Goal: Task Accomplishment & Management: Use online tool/utility

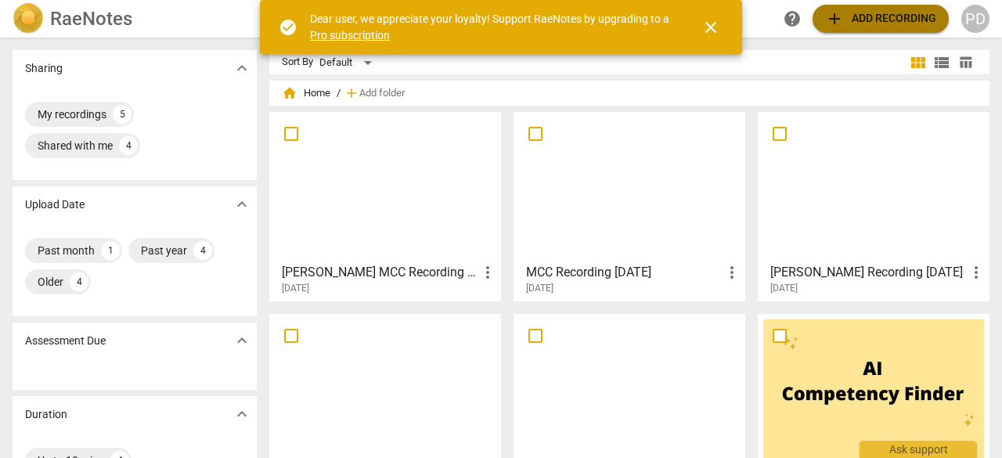
click at [872, 15] on span "add Add recording" at bounding box center [880, 18] width 111 height 19
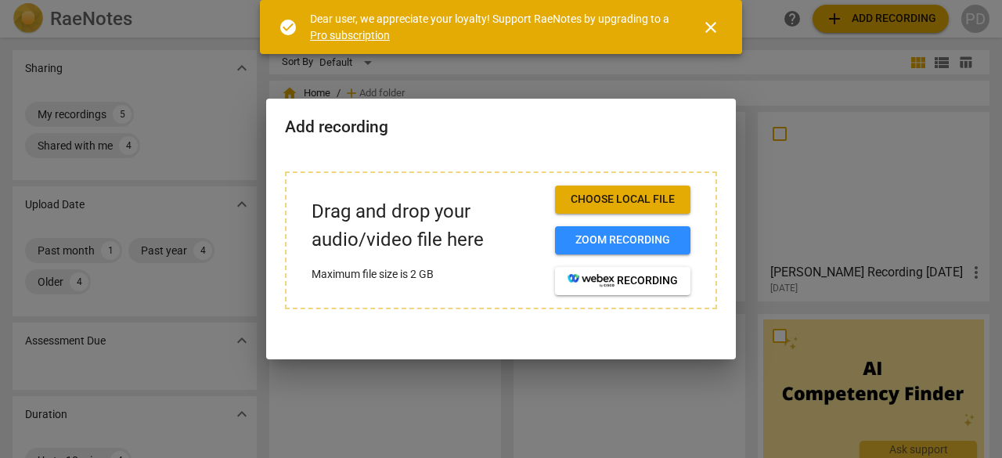
click at [617, 202] on span "Choose local file" at bounding box center [623, 200] width 110 height 16
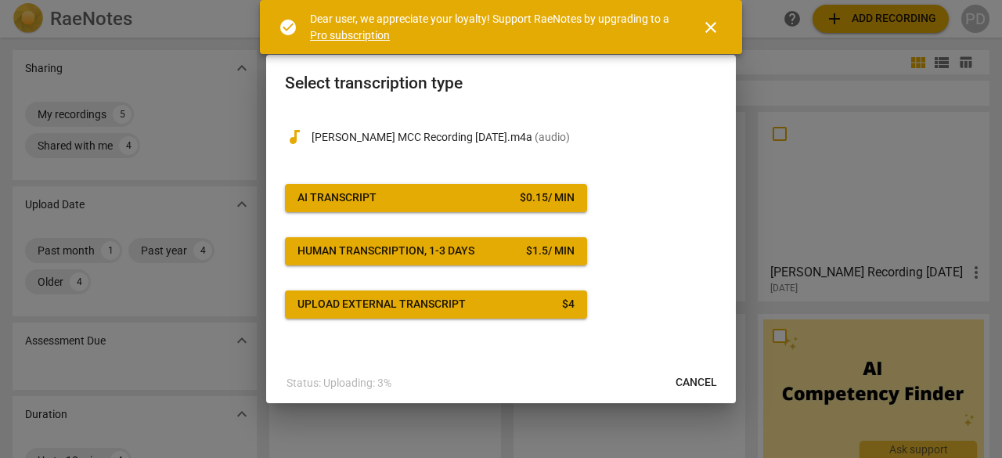
click at [357, 195] on div "AI Transcript" at bounding box center [337, 198] width 79 height 16
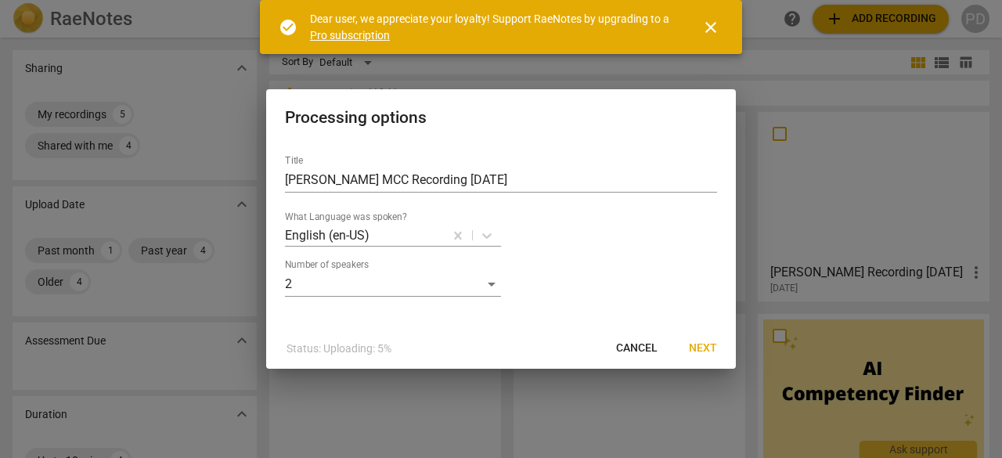
click at [708, 347] on span "Next" at bounding box center [703, 349] width 28 height 16
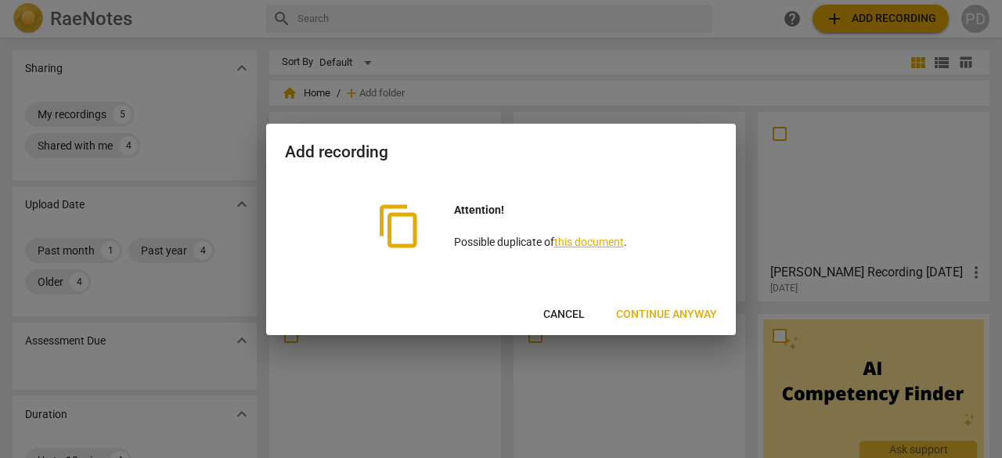
click at [558, 307] on span "Cancel" at bounding box center [564, 315] width 42 height 16
click at [665, 319] on span "Continue anyway" at bounding box center [666, 315] width 101 height 16
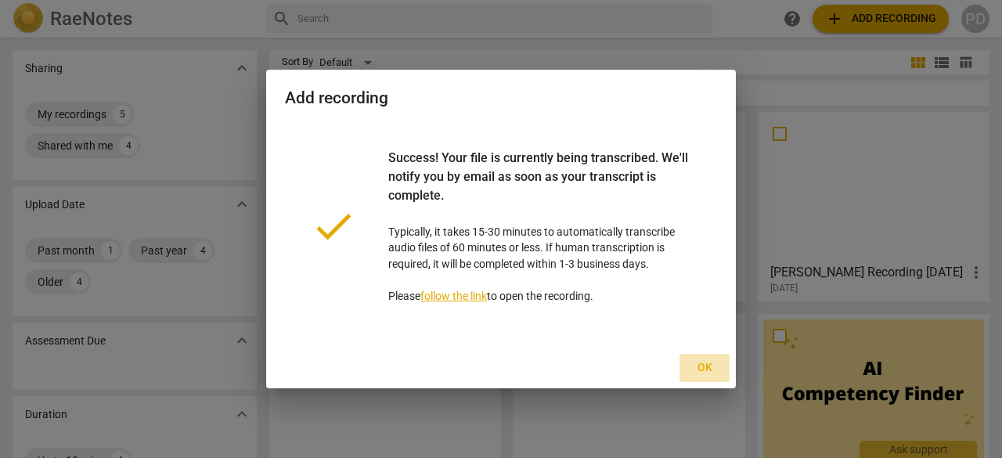
click at [706, 367] on span "Ok" at bounding box center [704, 368] width 25 height 16
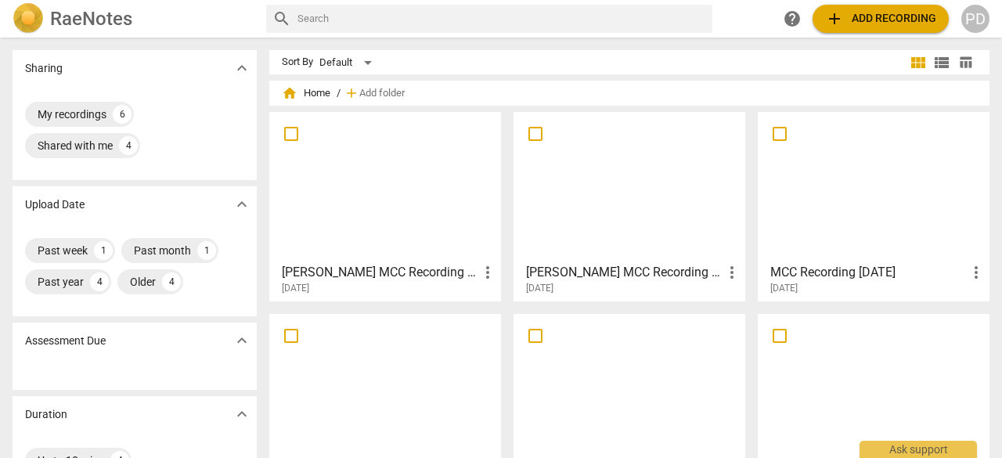
click at [385, 212] on div at bounding box center [385, 186] width 221 height 139
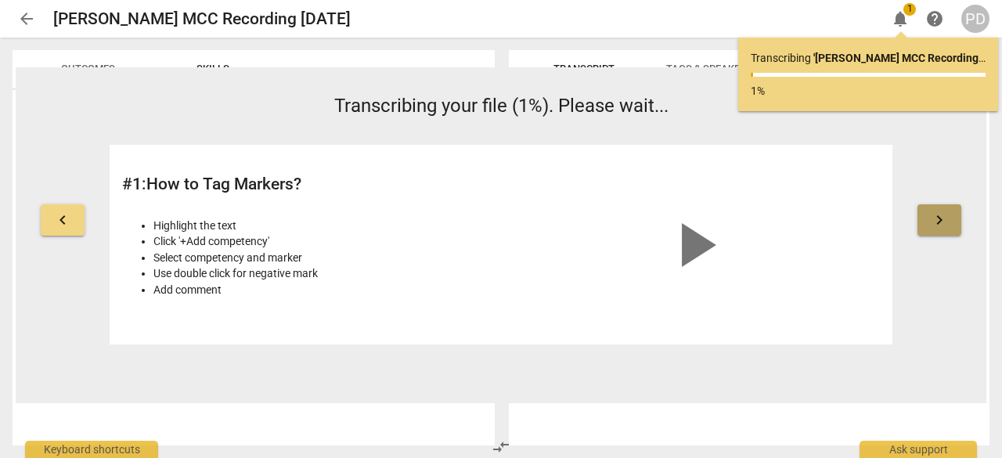
click at [941, 218] on span "keyboard_arrow_right" at bounding box center [939, 220] width 19 height 19
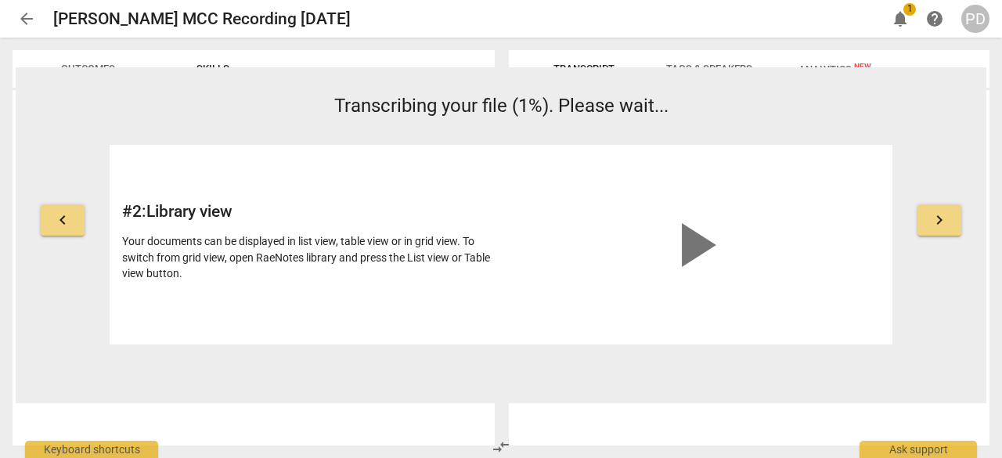
click at [941, 218] on span "keyboard_arrow_right" at bounding box center [939, 220] width 19 height 19
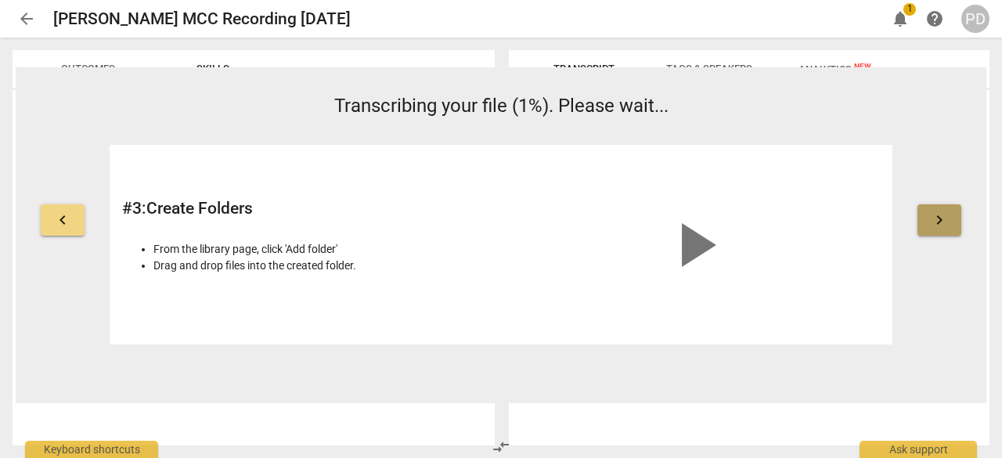
click at [941, 218] on span "keyboard_arrow_right" at bounding box center [939, 220] width 19 height 19
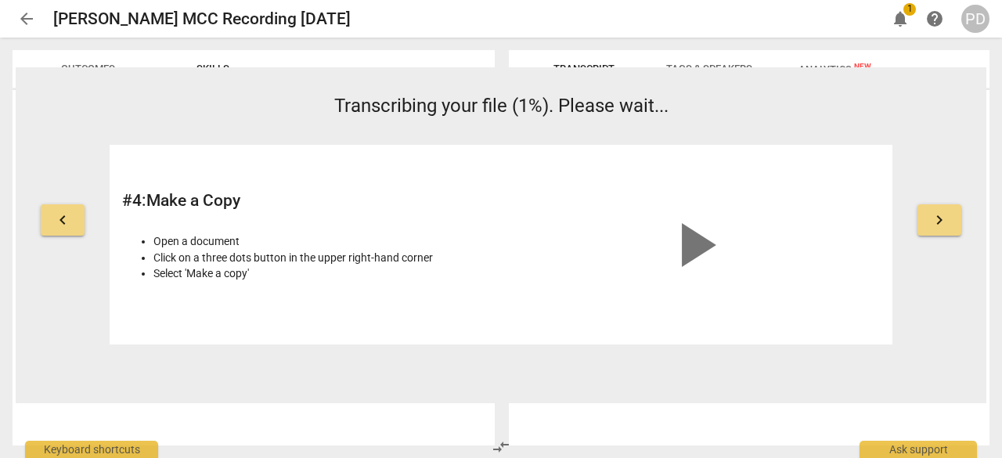
click at [941, 218] on span "keyboard_arrow_right" at bounding box center [939, 220] width 19 height 19
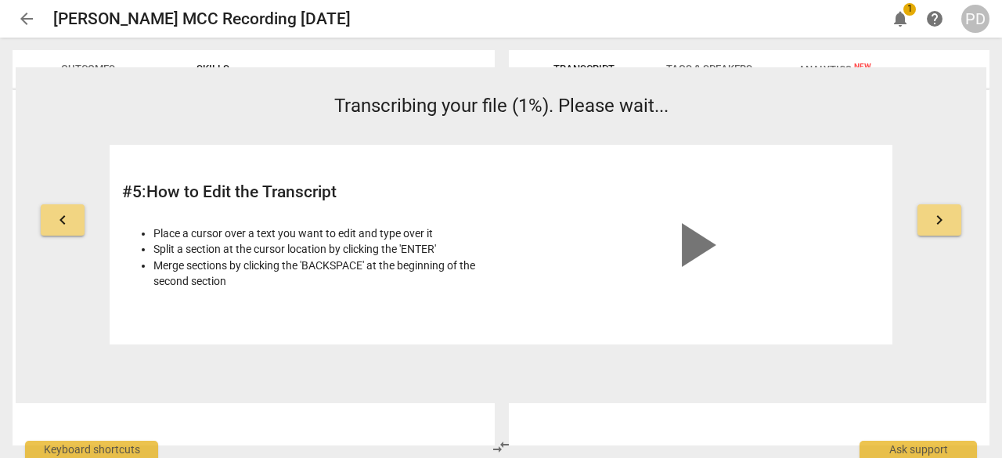
click at [941, 218] on span "keyboard_arrow_right" at bounding box center [939, 220] width 19 height 19
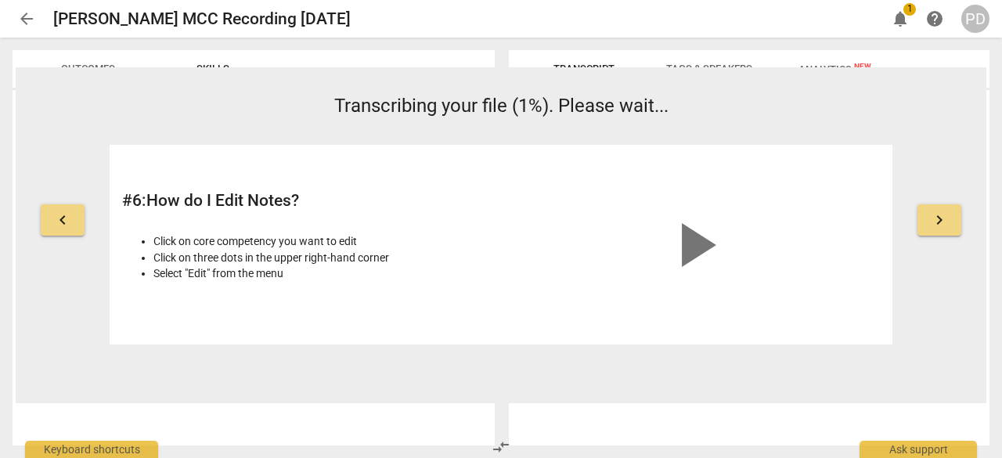
click at [941, 218] on span "keyboard_arrow_right" at bounding box center [939, 220] width 19 height 19
